Goal: Information Seeking & Learning: Find specific page/section

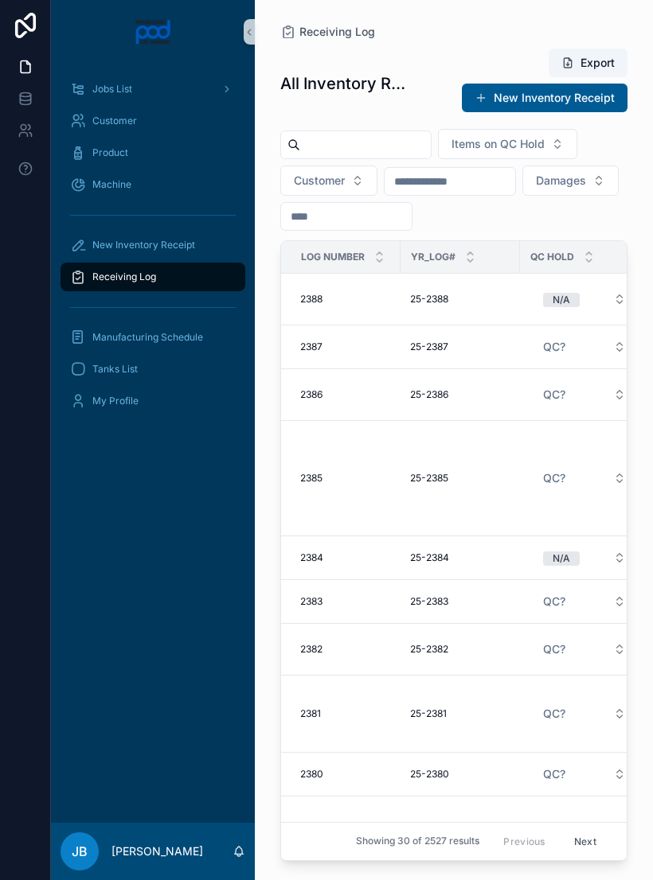
click at [398, 146] on input "scrollable content" at bounding box center [365, 145] width 131 height 22
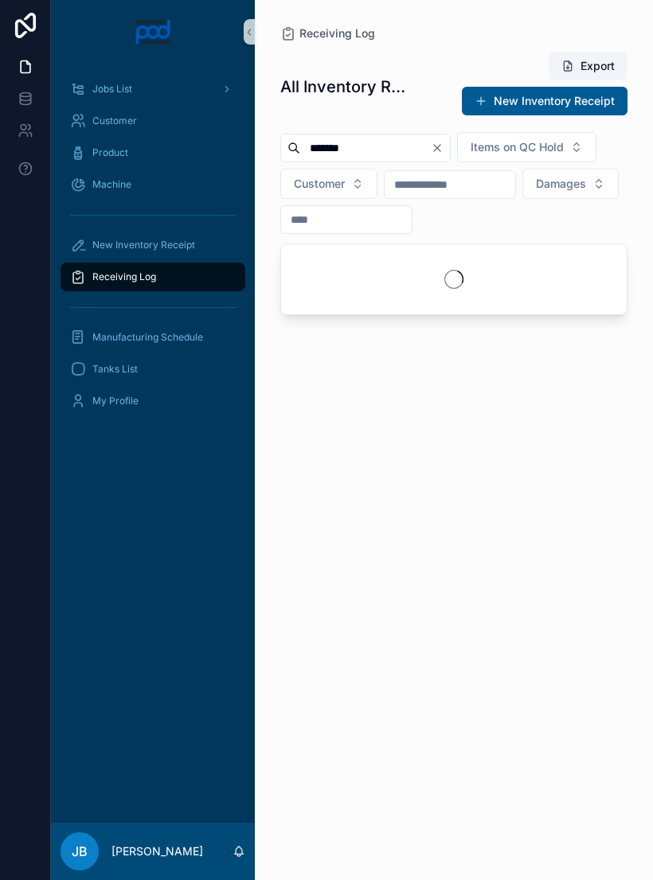
type input "********"
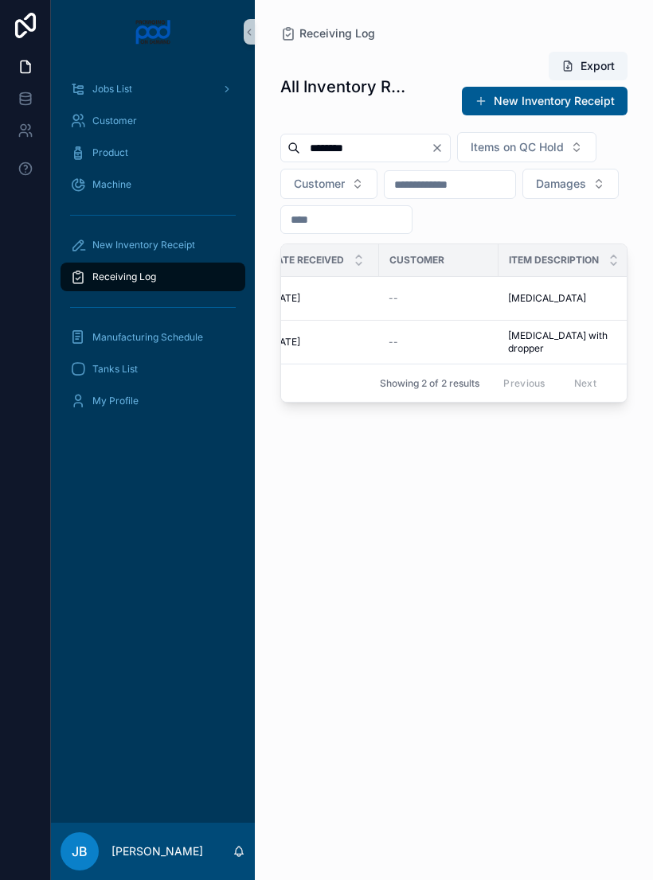
scroll to position [0, 381]
click at [172, 42] on img "scrollable content" at bounding box center [153, 31] width 37 height 25
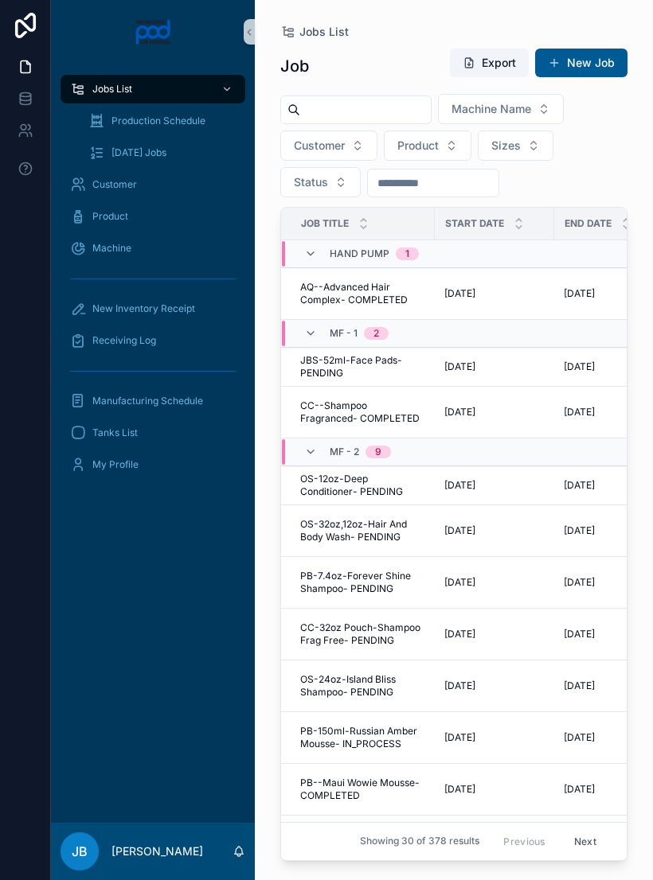
click at [251, 32] on icon "scrollable content" at bounding box center [249, 32] width 11 height 12
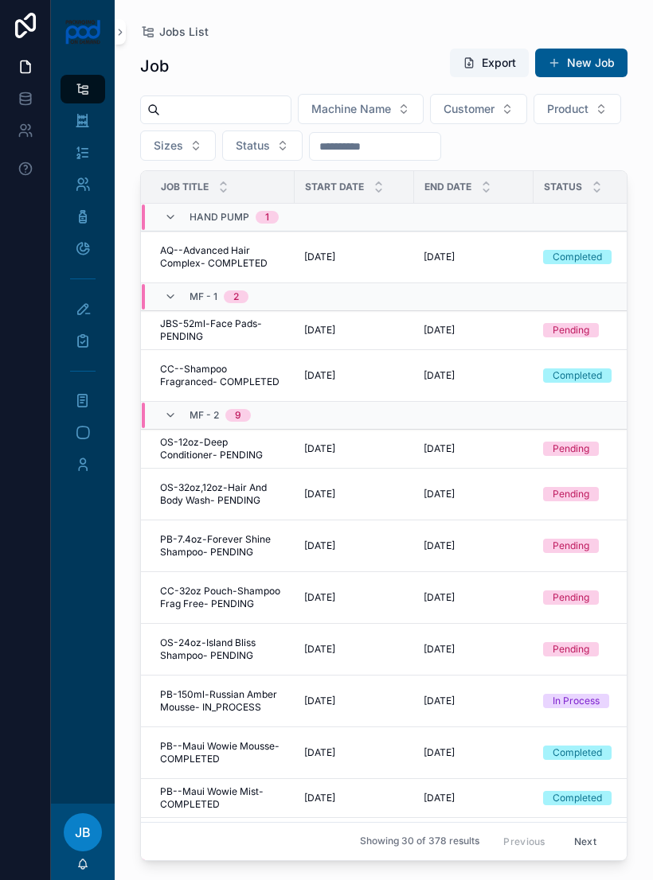
click at [242, 107] on input "scrollable content" at bounding box center [225, 110] width 131 height 22
type input "********"
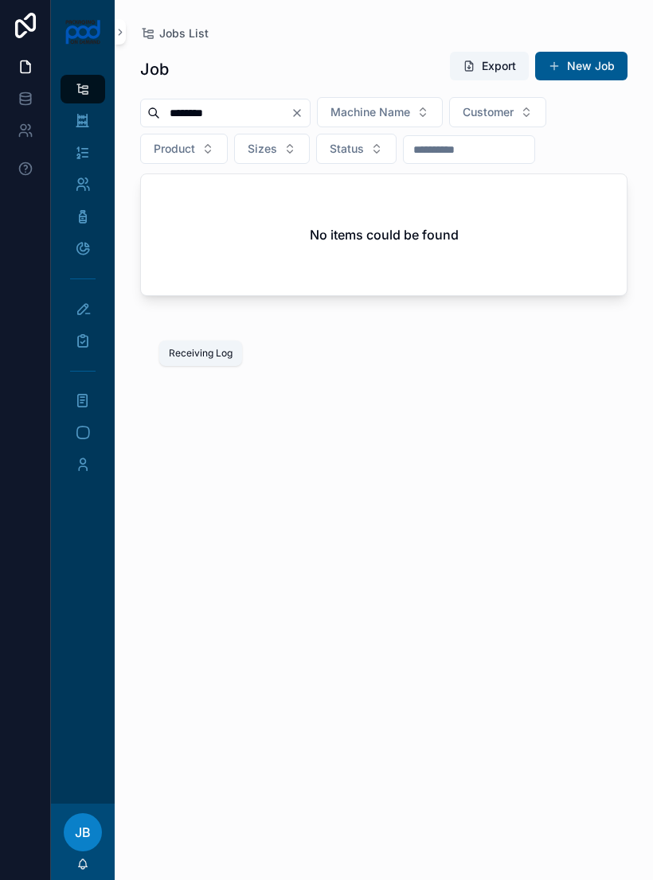
click at [85, 347] on icon "scrollable content" at bounding box center [83, 341] width 16 height 16
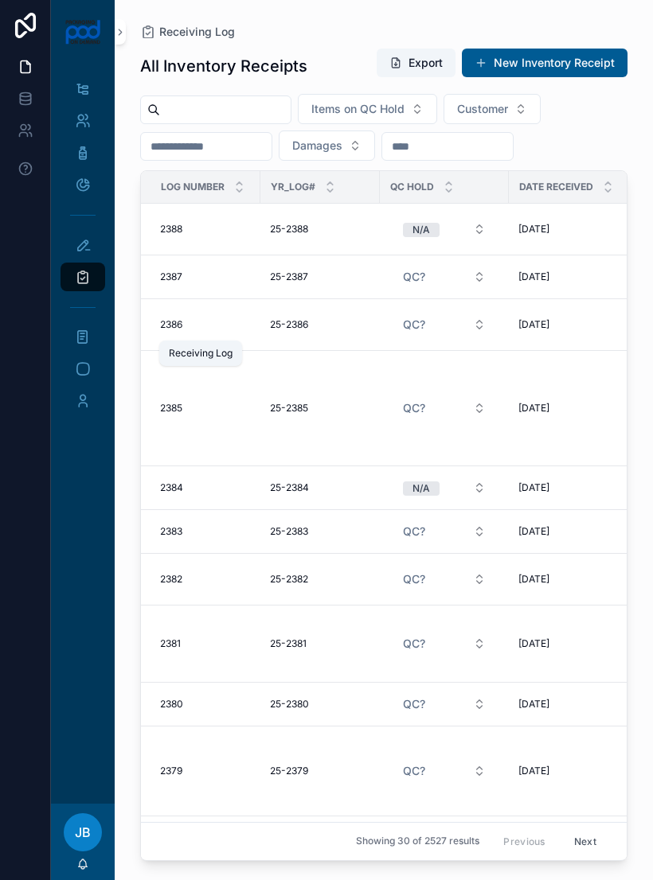
click at [84, 347] on div "Manufacturing Schedule" at bounding box center [82, 337] width 25 height 25
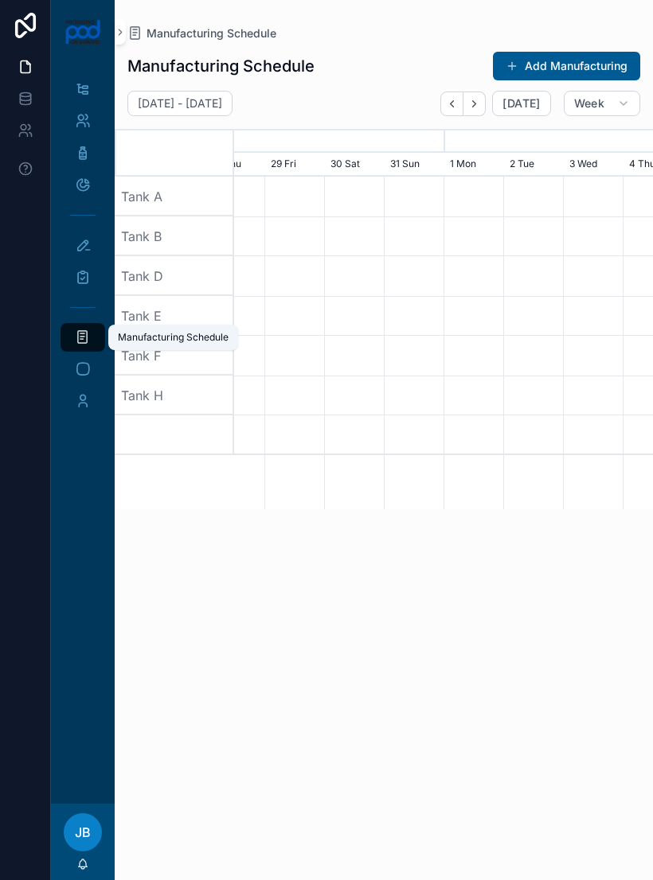
scroll to position [0, 628]
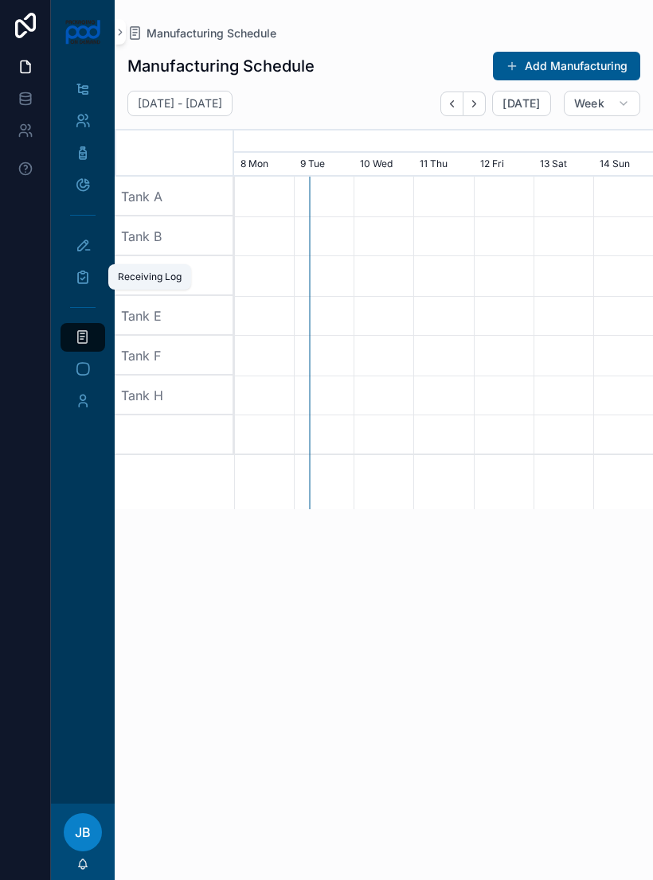
click at [91, 288] on div "Receiving Log" at bounding box center [82, 276] width 25 height 25
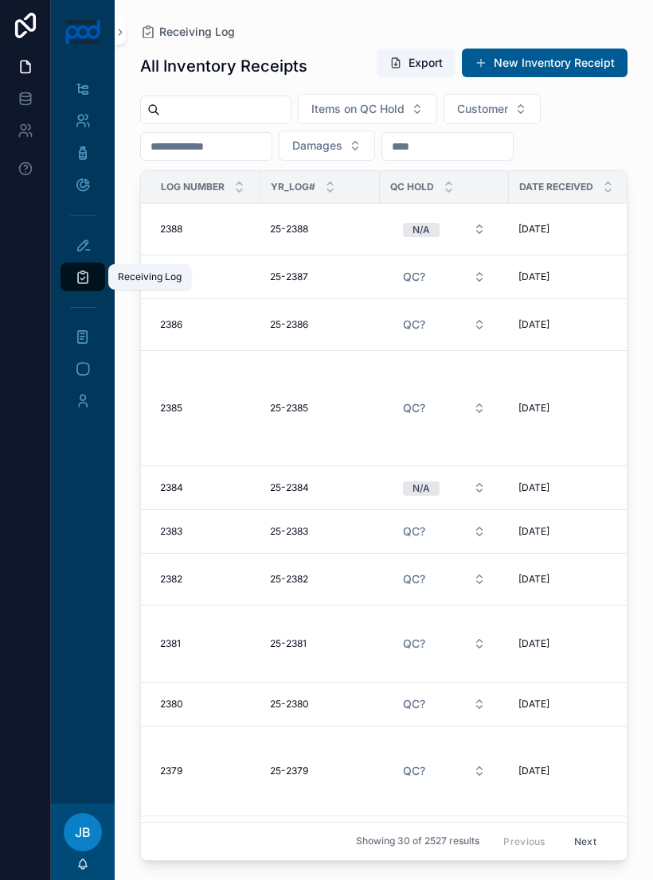
click at [88, 281] on icon "scrollable content" at bounding box center [83, 277] width 16 height 16
click at [259, 103] on input "scrollable content" at bounding box center [225, 110] width 131 height 22
type input "********"
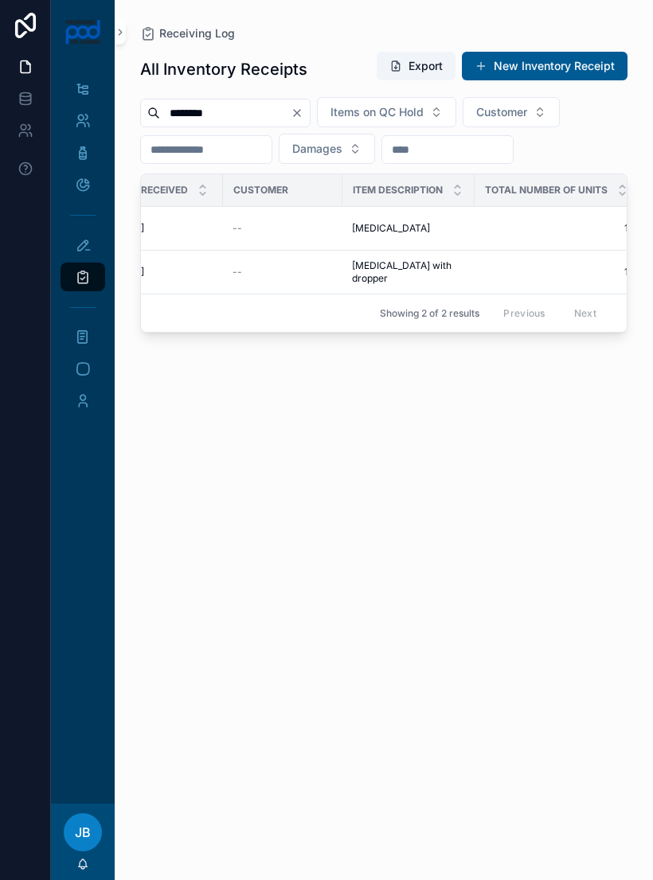
scroll to position [0, 308]
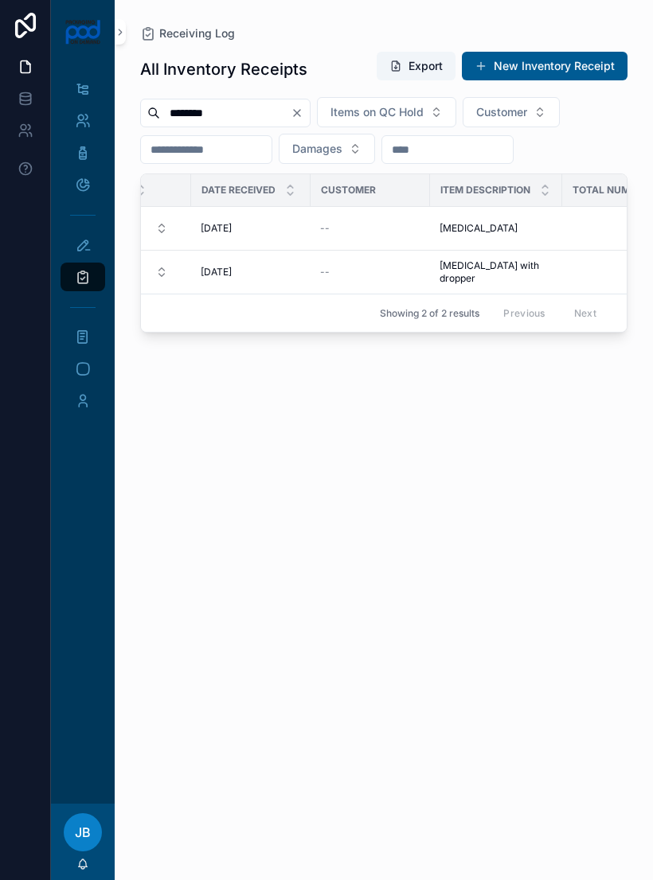
click at [475, 226] on span "[MEDICAL_DATA]" at bounding box center [478, 228] width 78 height 13
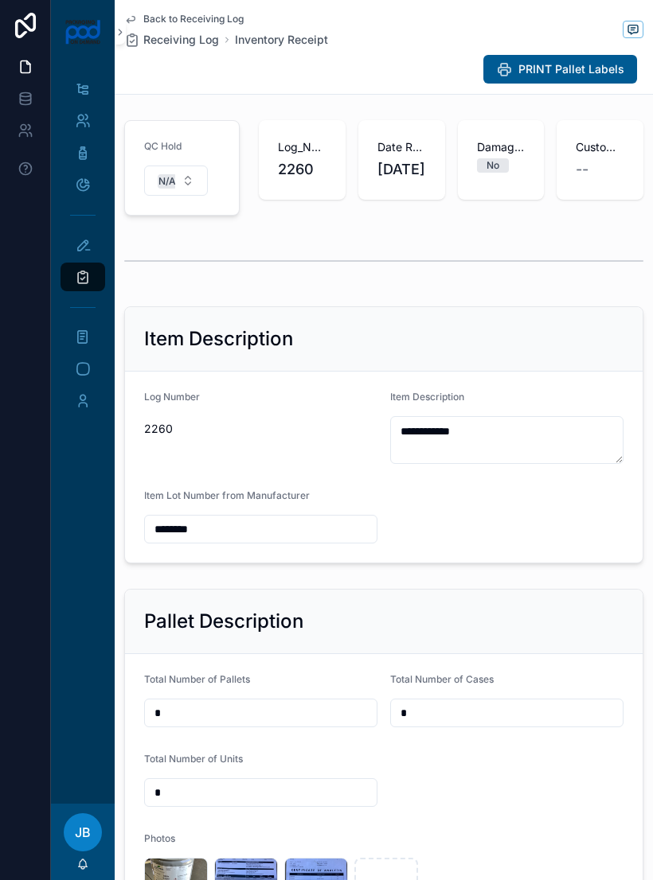
click at [166, 878] on div "image .jpg" at bounding box center [176, 890] width 64 height 64
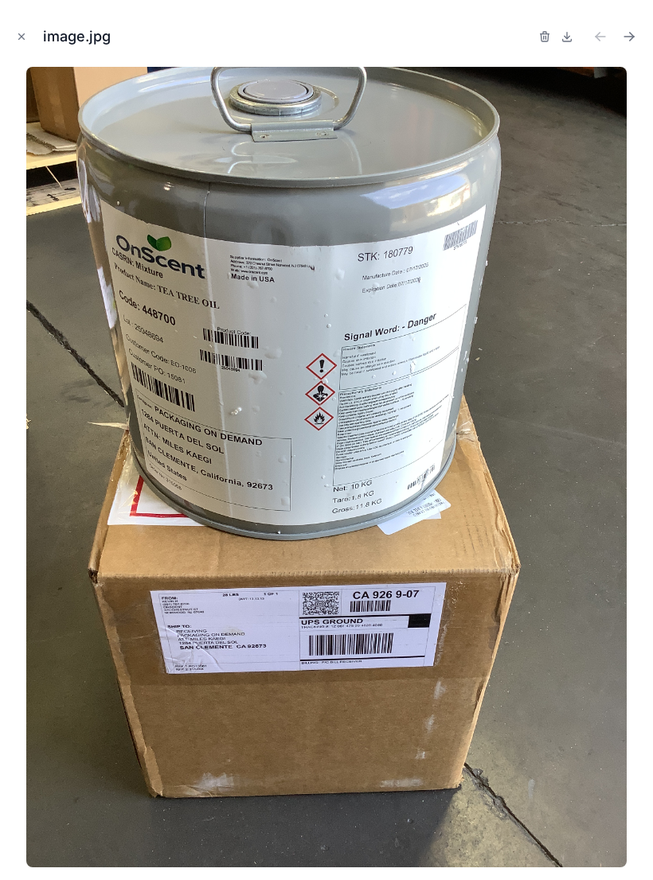
click at [170, 868] on img at bounding box center [326, 467] width 601 height 801
click at [27, 38] on button "Close modal" at bounding box center [22, 37] width 18 height 18
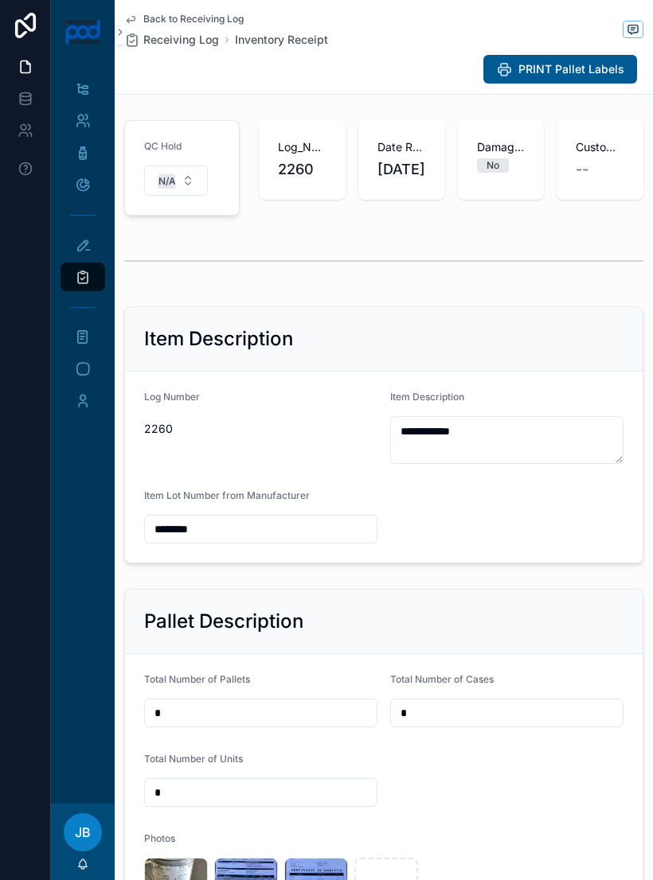
click at [0, 0] on div "scrollable content" at bounding box center [0, 0] width 0 height 0
click at [0, 0] on icon "scrollable content" at bounding box center [0, 0] width 0 height 0
click at [159, 879] on div "image .jpg" at bounding box center [176, 890] width 64 height 64
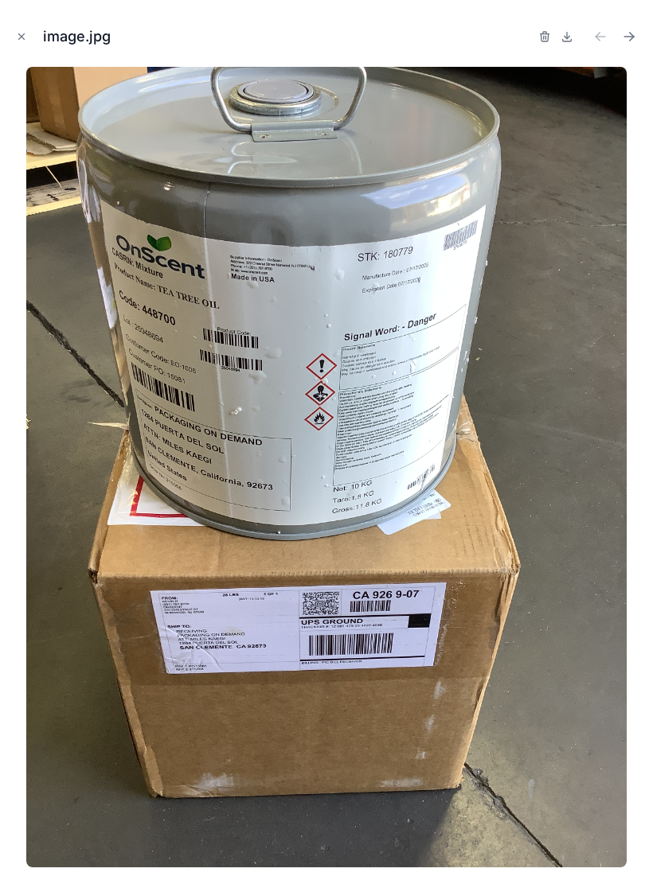
click at [155, 868] on img at bounding box center [326, 467] width 601 height 801
click at [22, 45] on button "Close modal" at bounding box center [22, 37] width 18 height 18
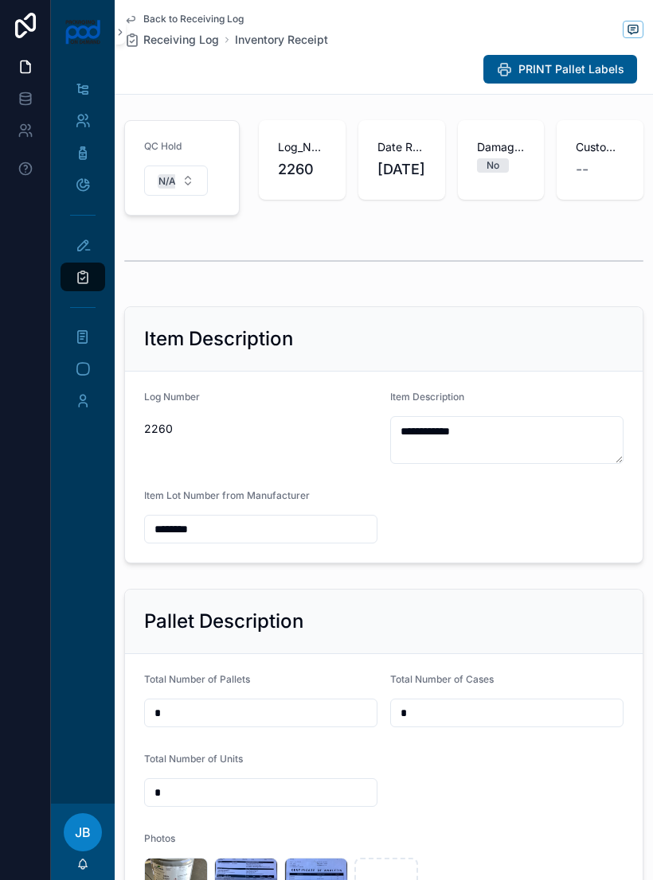
click at [117, 35] on icon "scrollable content" at bounding box center [120, 32] width 11 height 12
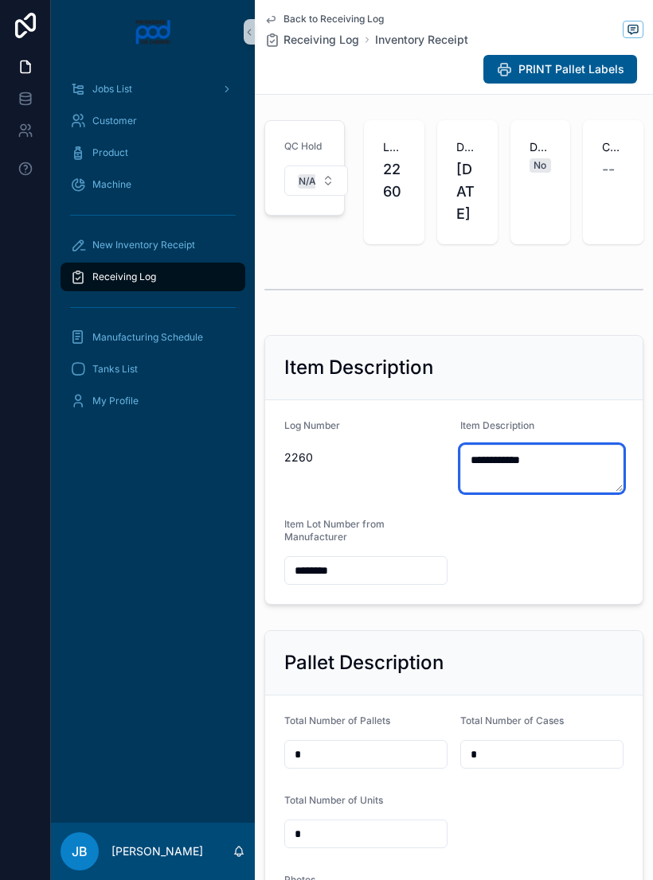
click at [551, 493] on textarea "**********" at bounding box center [541, 469] width 163 height 48
type textarea "**********"
click at [155, 279] on span "Receiving Log" at bounding box center [124, 277] width 64 height 13
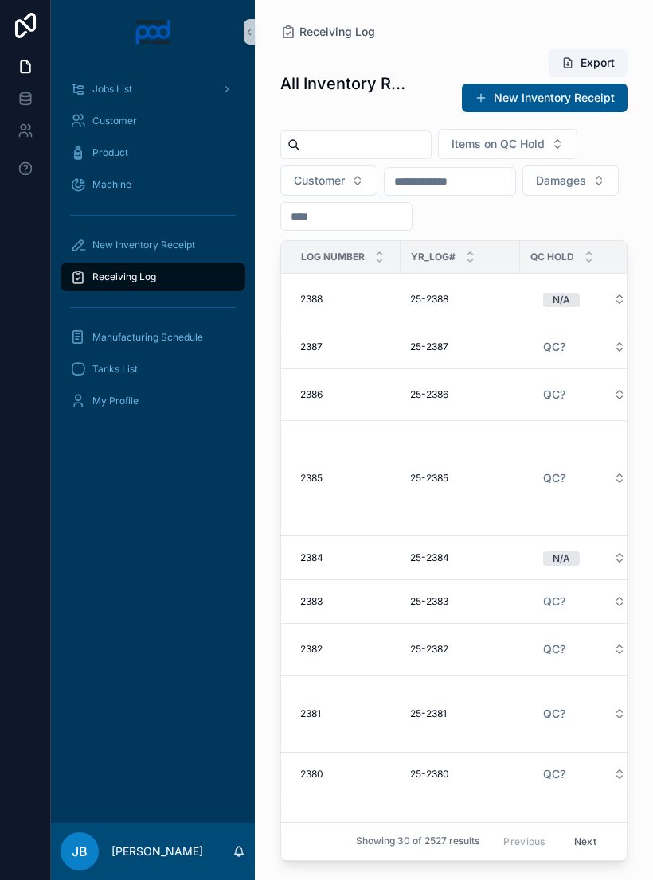
click at [389, 144] on input "scrollable content" at bounding box center [365, 145] width 131 height 22
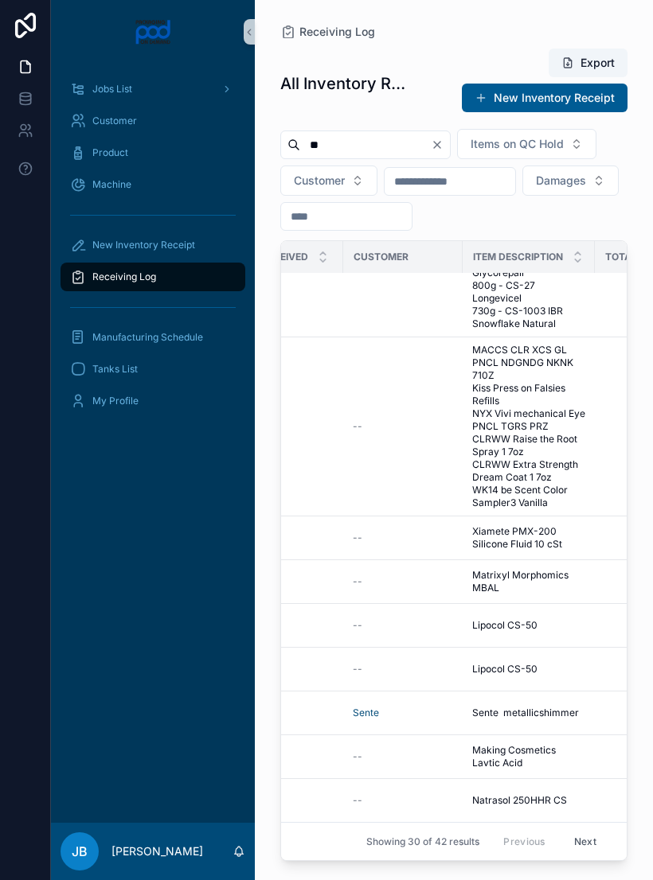
scroll to position [1104, 414]
click at [139, 283] on div "Receiving Log" at bounding box center [153, 276] width 166 height 25
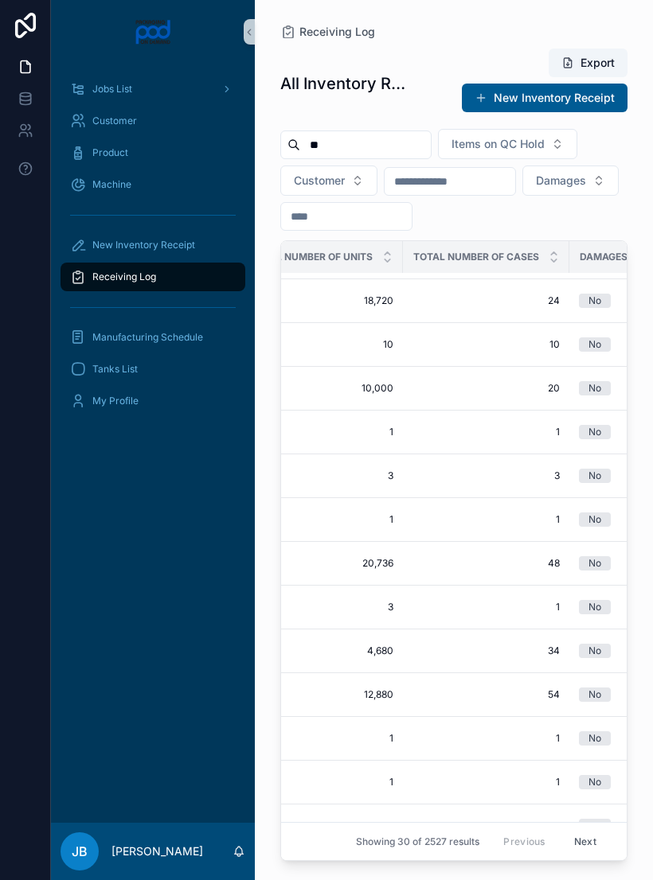
scroll to position [727, 760]
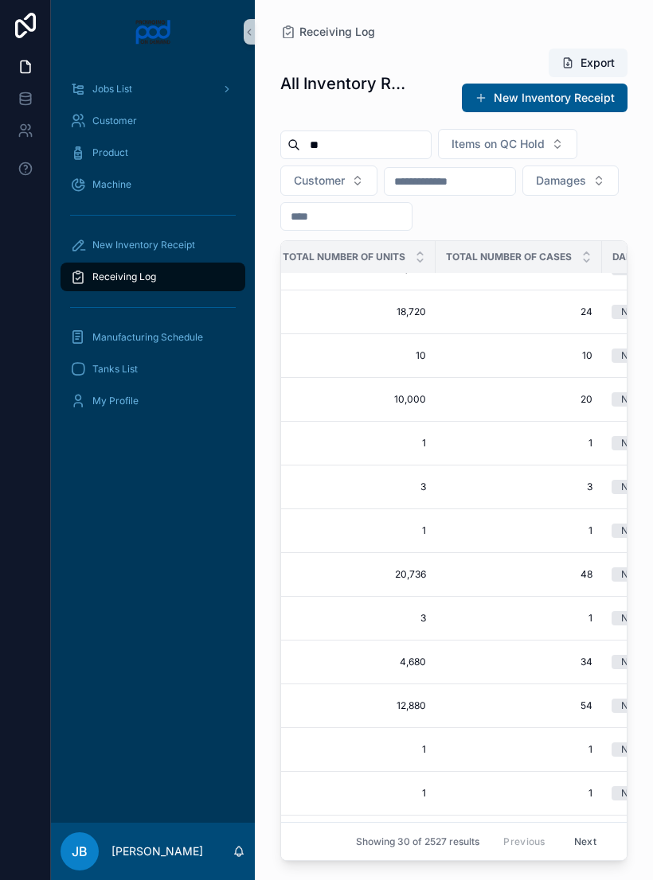
click at [408, 134] on input "**" at bounding box center [365, 145] width 131 height 22
type input "*"
click at [364, 134] on input "scrollable content" at bounding box center [365, 145] width 131 height 22
click at [477, 170] on input "scrollable content" at bounding box center [449, 181] width 131 height 22
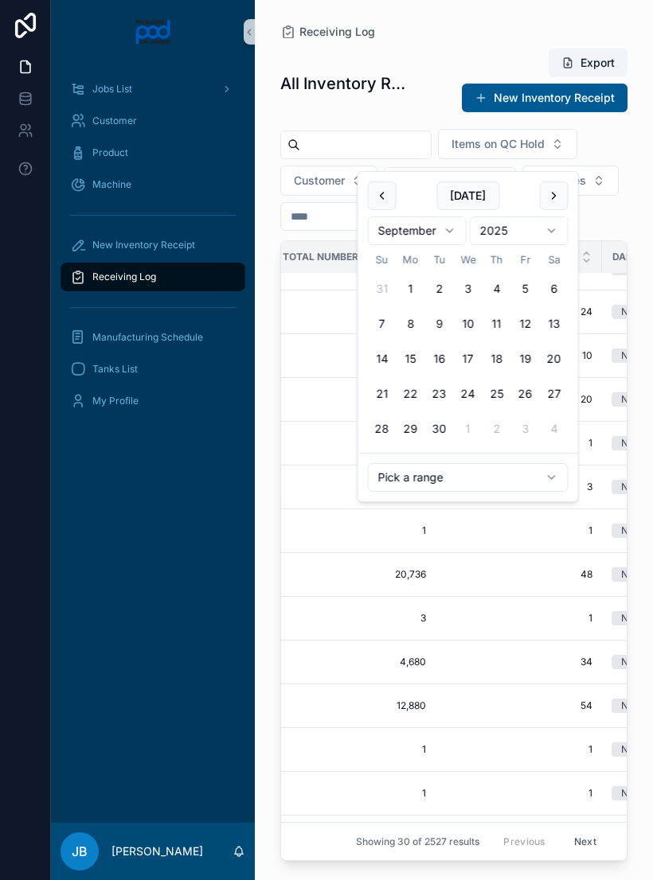
click at [627, 175] on div "Receiving Log All Inventory Receipts Export New Inventory Receipt Items on QC H…" at bounding box center [454, 430] width 398 height 861
click at [324, 173] on span "Customer" at bounding box center [319, 181] width 51 height 16
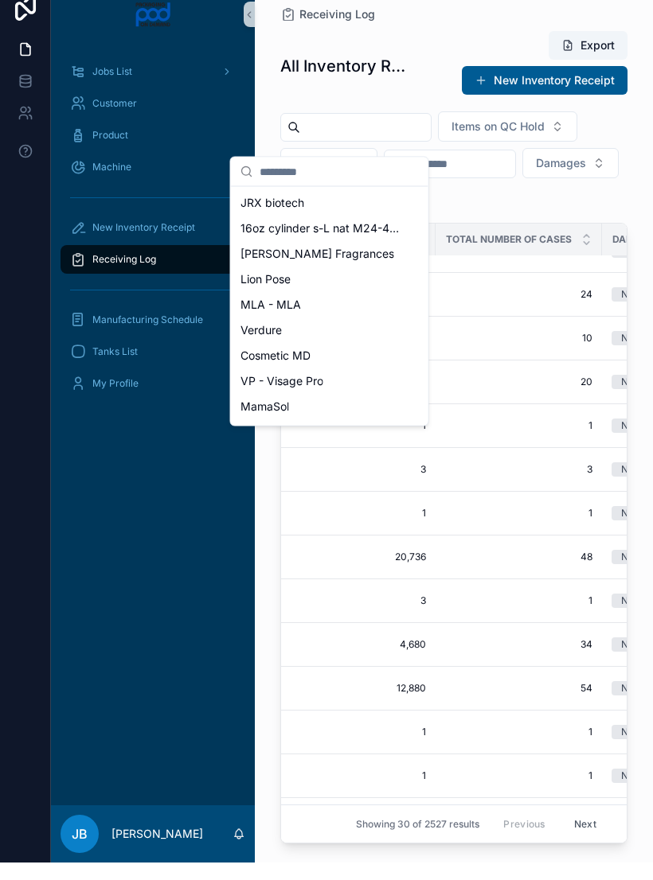
scroll to position [0, 0]
